Goal: Communication & Community: Answer question/provide support

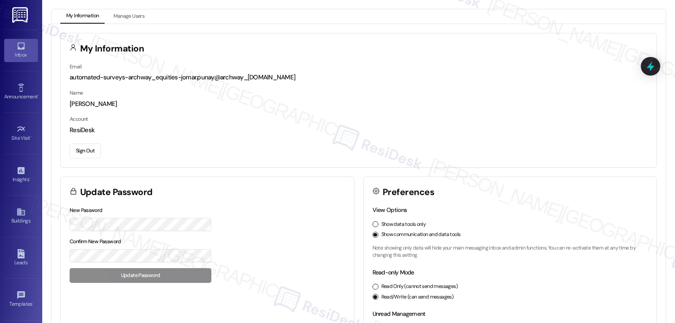
click at [13, 49] on link "Inbox" at bounding box center [21, 50] width 34 height 23
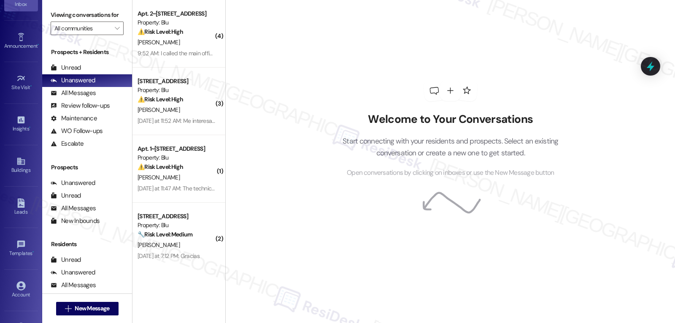
scroll to position [80, 0]
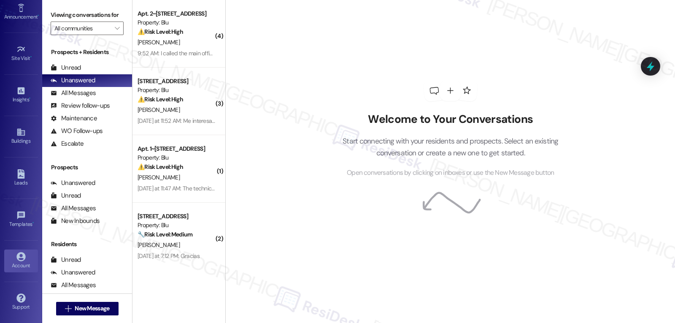
click at [14, 262] on div "Account" at bounding box center [21, 265] width 42 height 8
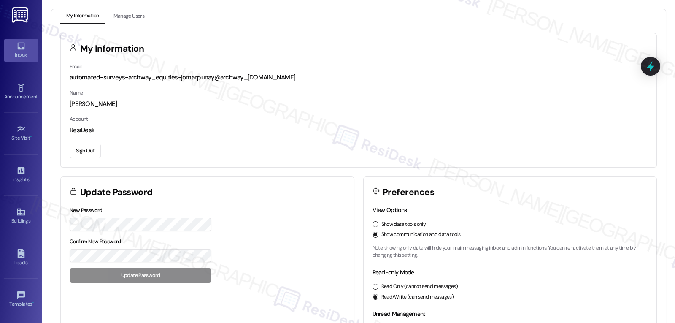
click at [22, 48] on icon at bounding box center [20, 46] width 7 height 7
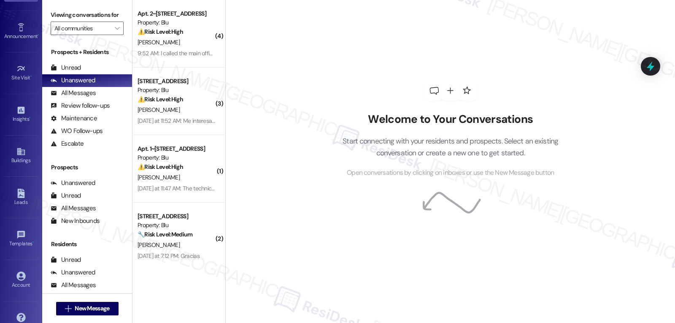
scroll to position [80, 0]
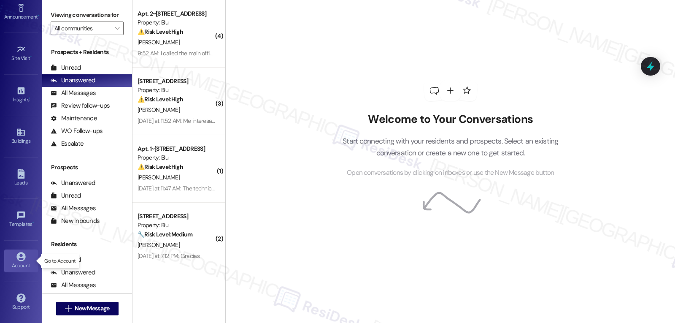
click at [19, 263] on div "Account" at bounding box center [21, 265] width 42 height 8
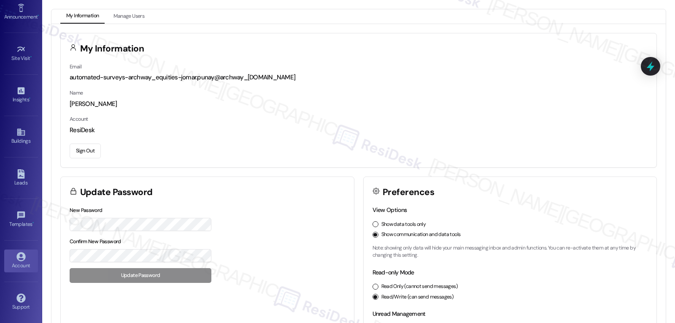
click at [86, 154] on button "Sign Out" at bounding box center [85, 150] width 31 height 15
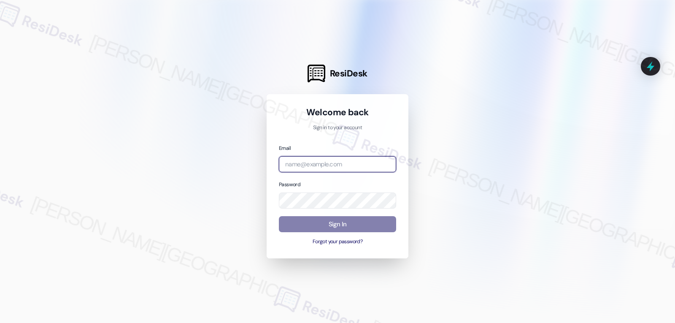
click at [326, 159] on input "email" at bounding box center [337, 164] width 117 height 16
click at [350, 166] on input "email" at bounding box center [337, 164] width 117 height 16
paste input "automated-surveys-birchstone_residential-jomar.punay@birchstone_[DOMAIN_NAME]"
type input "automated-surveys-birchstone_residential-jomar.punay@birchstone_[DOMAIN_NAME]"
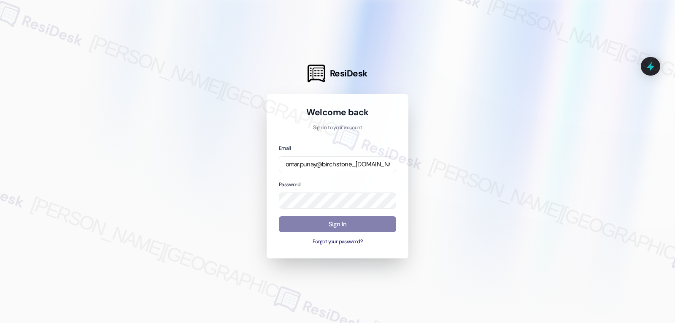
scroll to position [0, 0]
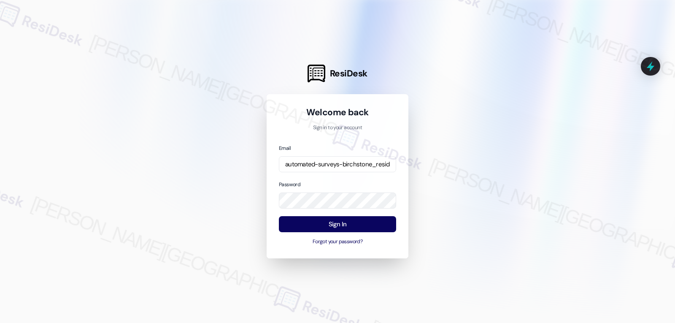
click at [207, 165] on div at bounding box center [337, 161] width 675 height 323
click at [326, 224] on button "Sign In" at bounding box center [337, 224] width 117 height 16
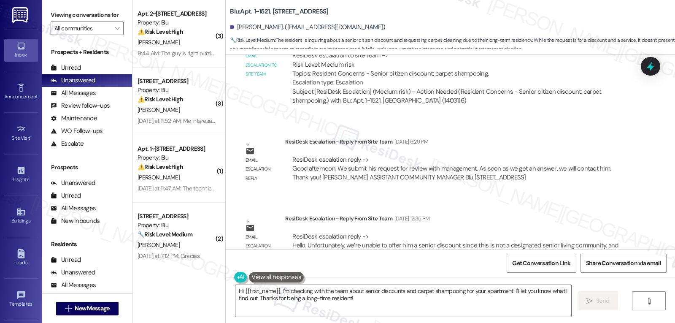
scroll to position [2862, 0]
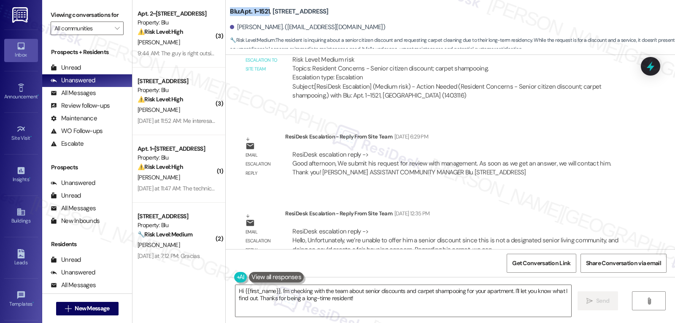
drag, startPoint x: 224, startPoint y: 15, endPoint x: 264, endPoint y: 13, distance: 41.0
click at [264, 13] on div "Blu: Apt. 1~1521, [STREET_ADDRESS][PERSON_NAME]. ([EMAIL_ADDRESS][DOMAIN_NAME])…" at bounding box center [450, 25] width 449 height 46
copy b "Blu: Apt. 1~1521"
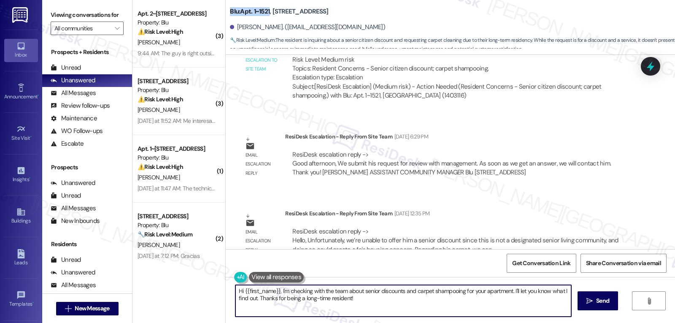
click at [383, 306] on textarea "Hi {{first_name}}, I'm checking with the team about senior discounts and carpet…" at bounding box center [403, 301] width 336 height 32
paste textarea "completely understand your question about a senior discount. Since our communit…"
click at [526, 300] on textarea "Hi Victor, I have an update from the site management team. completely understan…" at bounding box center [403, 301] width 336 height 32
paste textarea "As for your carpet, we’d be happy to help by arranging a professional cleaning.…"
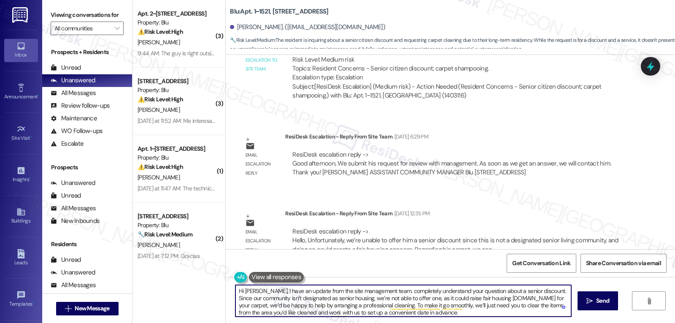
click at [507, 298] on textarea "Hi Victor, I have an update from the site management team. completely understan…" at bounding box center [403, 301] width 336 height 32
click at [460, 312] on textarea "Hi Victor, I have an update from the site management team. completely understan…" at bounding box center [403, 301] width 336 height 32
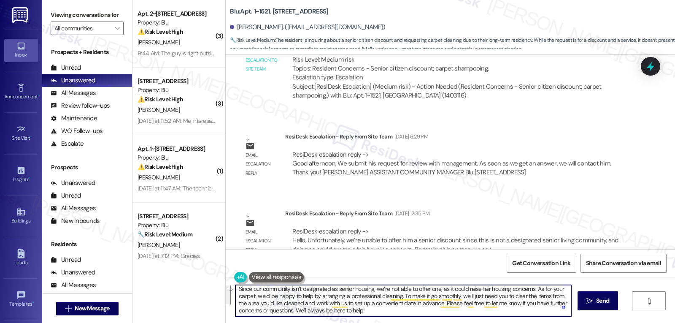
drag, startPoint x: 509, startPoint y: 296, endPoint x: 547, endPoint y: 343, distance: 59.9
click at [547, 322] on html "Inbox Go to Inbox Announcement • Send A Text Announcement Site Visit • Go to Si…" at bounding box center [337, 161] width 675 height 323
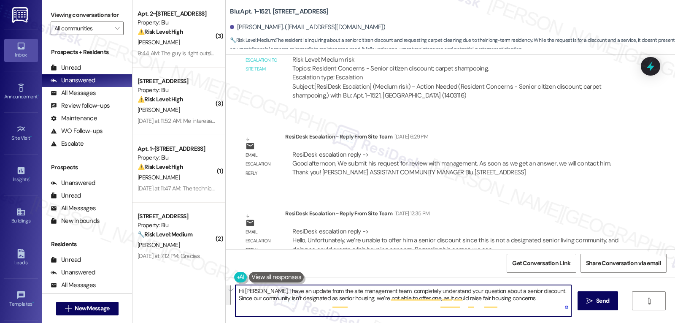
scroll to position [0, 0]
type textarea "Hi Victor, I have an update from the site management team. completely understan…"
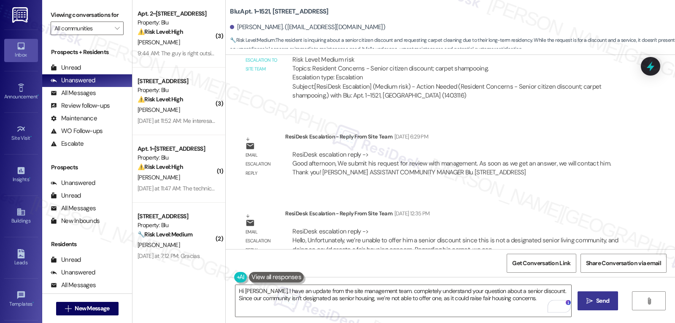
click at [596, 302] on span "Send" at bounding box center [602, 300] width 13 height 9
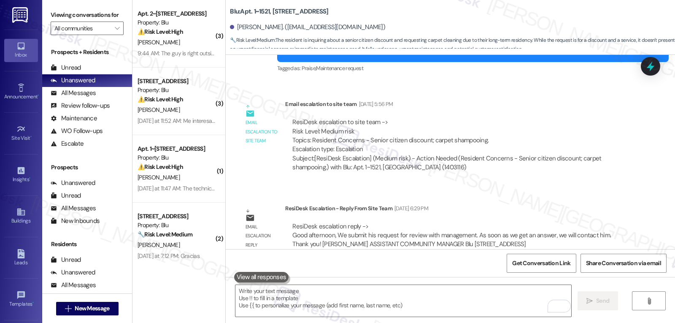
scroll to position [2930, 0]
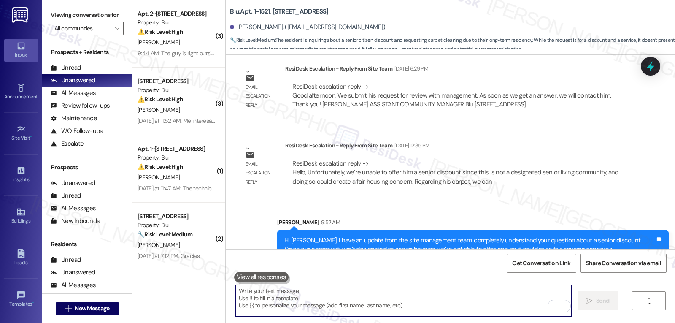
click at [450, 301] on textarea "To enrich screen reader interactions, please activate Accessibility in Grammarl…" at bounding box center [403, 301] width 336 height 32
paste textarea "As for your carpet, we’d be happy to help by arranging a professional cleaning.…"
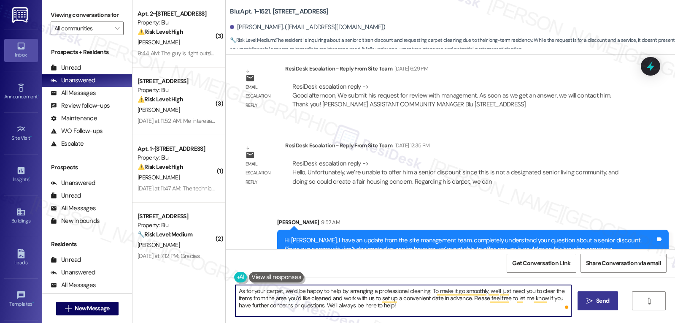
type textarea "As for your carpet, we’d be happy to help by arranging a professional cleaning.…"
click at [605, 297] on span "Send" at bounding box center [602, 300] width 13 height 9
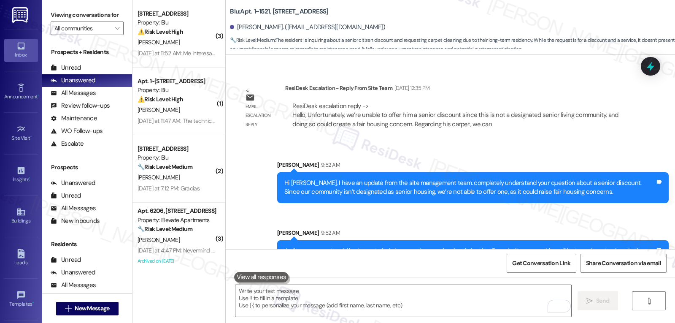
scroll to position [3007, 0]
